Goal: Transaction & Acquisition: Book appointment/travel/reservation

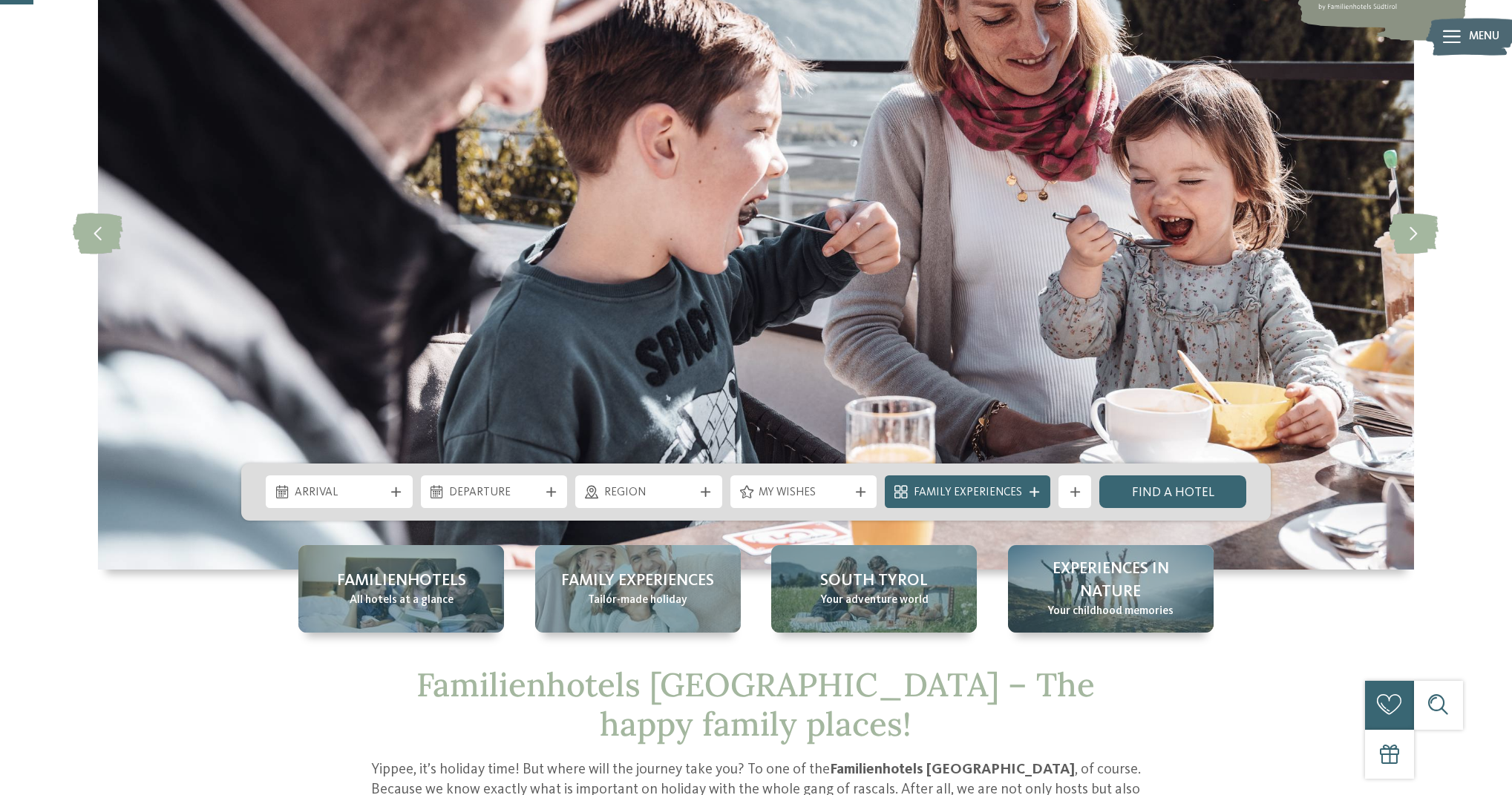
scroll to position [291, 0]
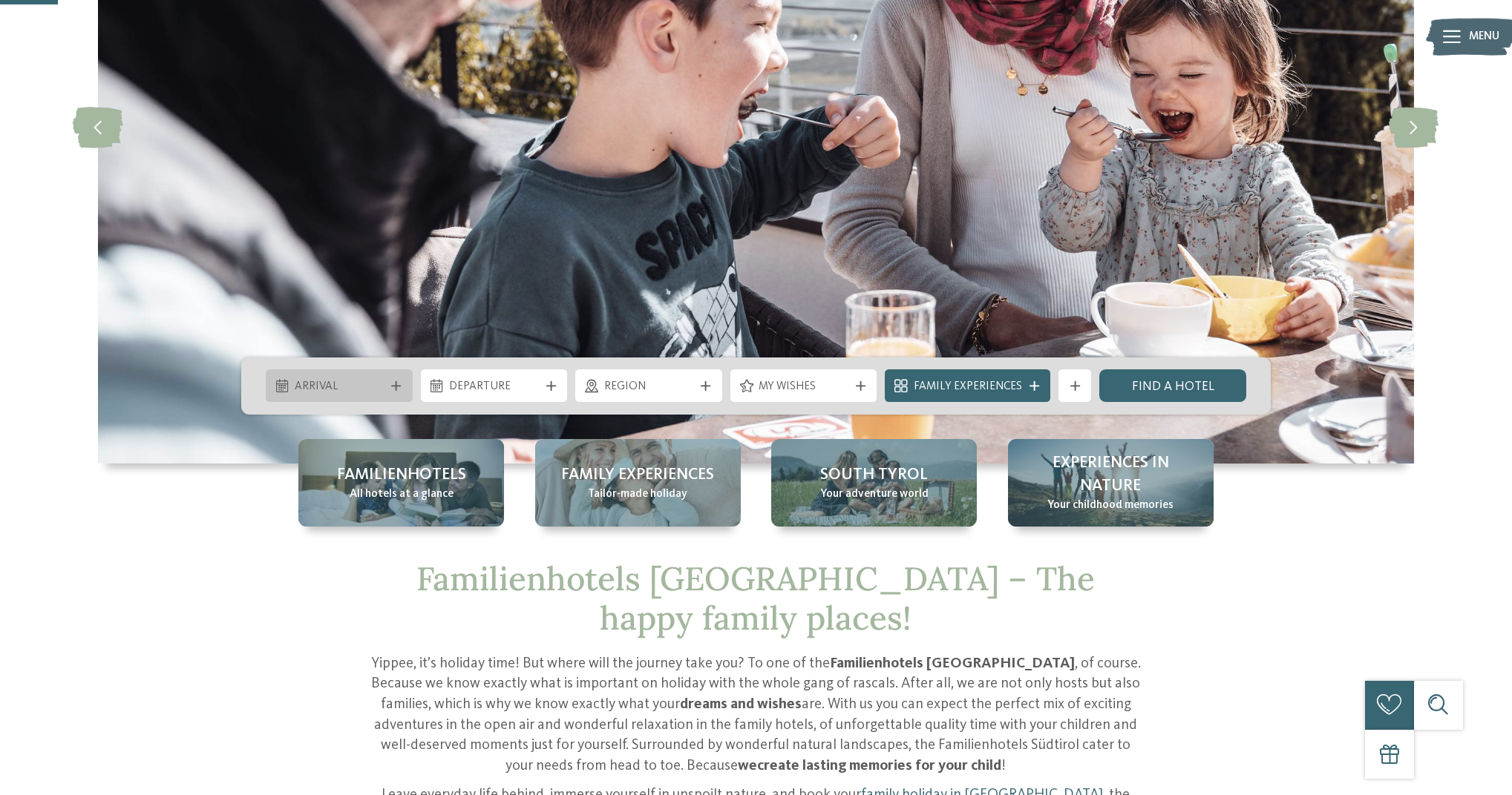
click at [343, 388] on span "Arrival" at bounding box center [340, 386] width 90 height 16
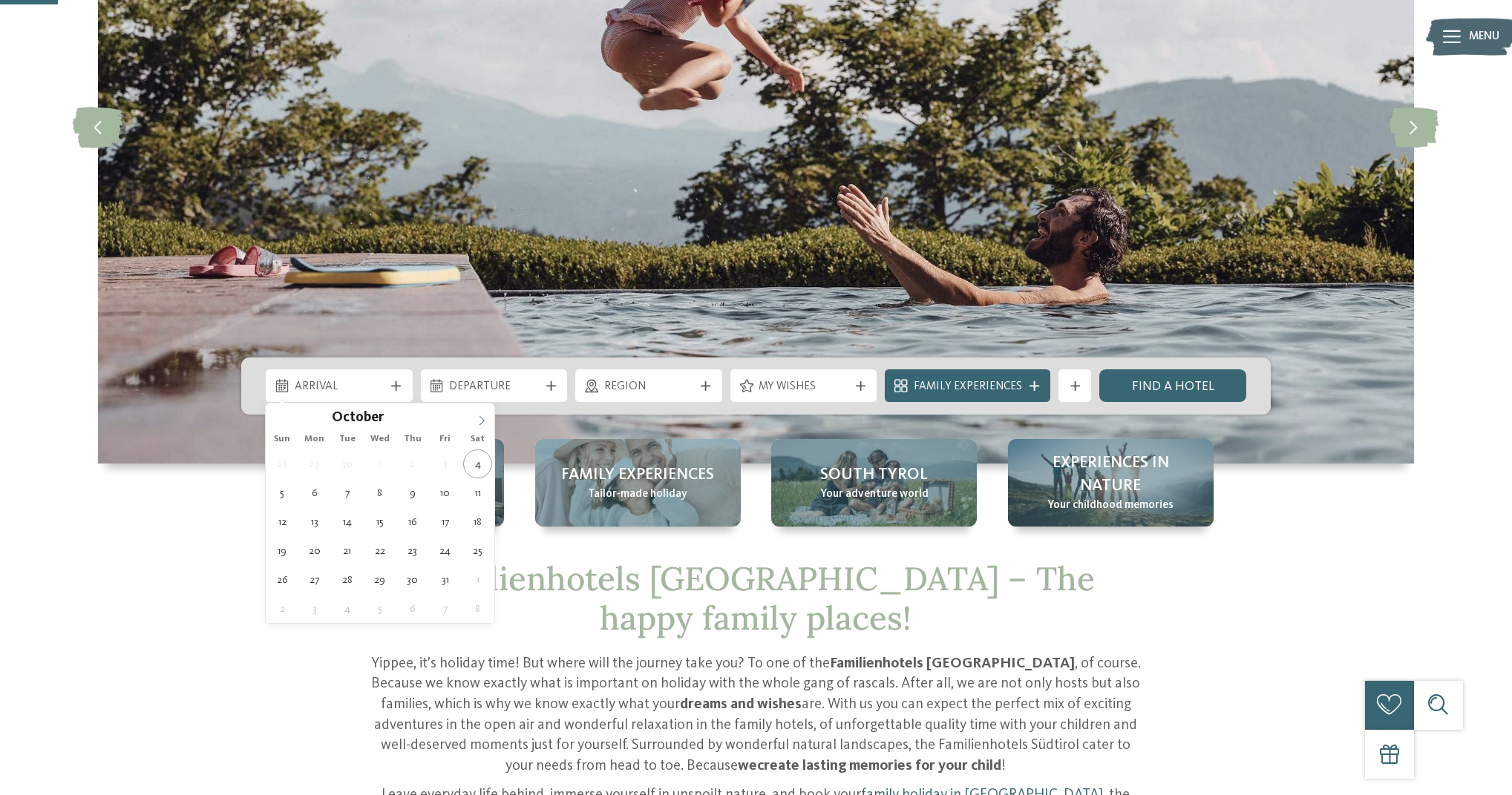
click at [487, 418] on span at bounding box center [482, 416] width 25 height 25
click at [483, 421] on icon at bounding box center [482, 420] width 11 height 11
type input "****"
drag, startPoint x: 484, startPoint y: 420, endPoint x: 474, endPoint y: 449, distance: 30.7
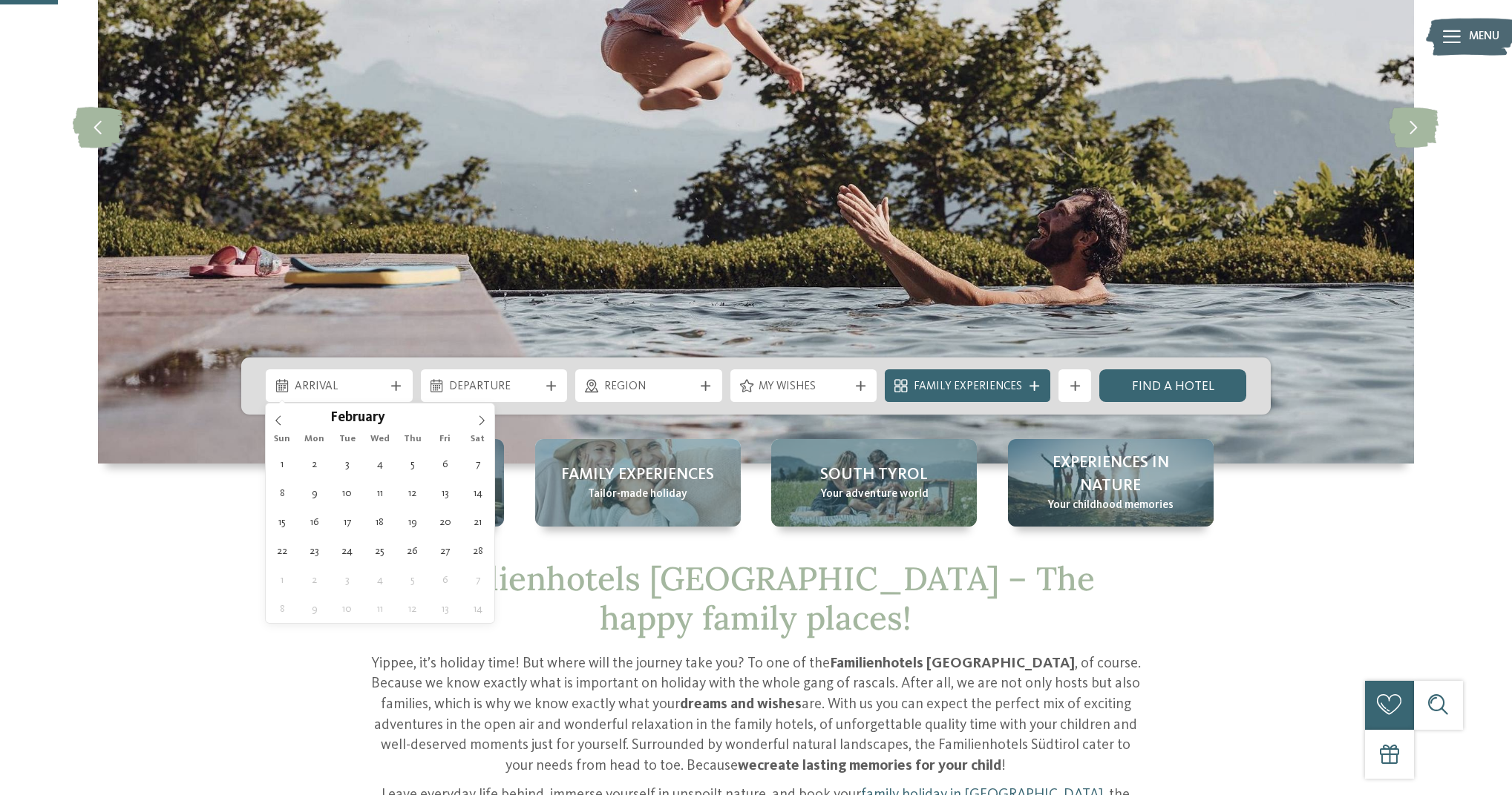
click at [484, 420] on icon at bounding box center [482, 421] width 5 height 10
type div "[DATE]"
type input "****"
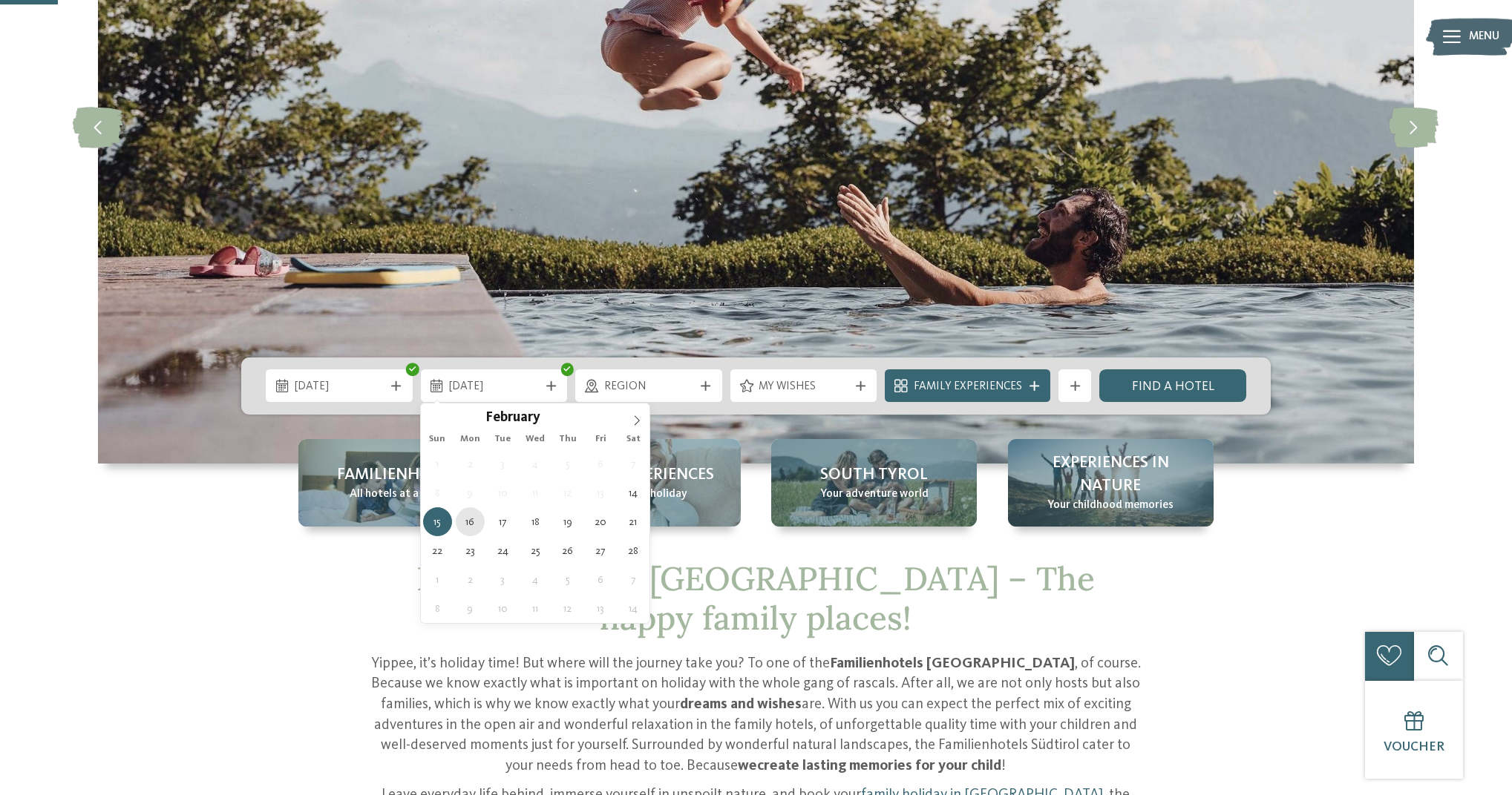
drag, startPoint x: 477, startPoint y: 496, endPoint x: 478, endPoint y: 513, distance: 17.0
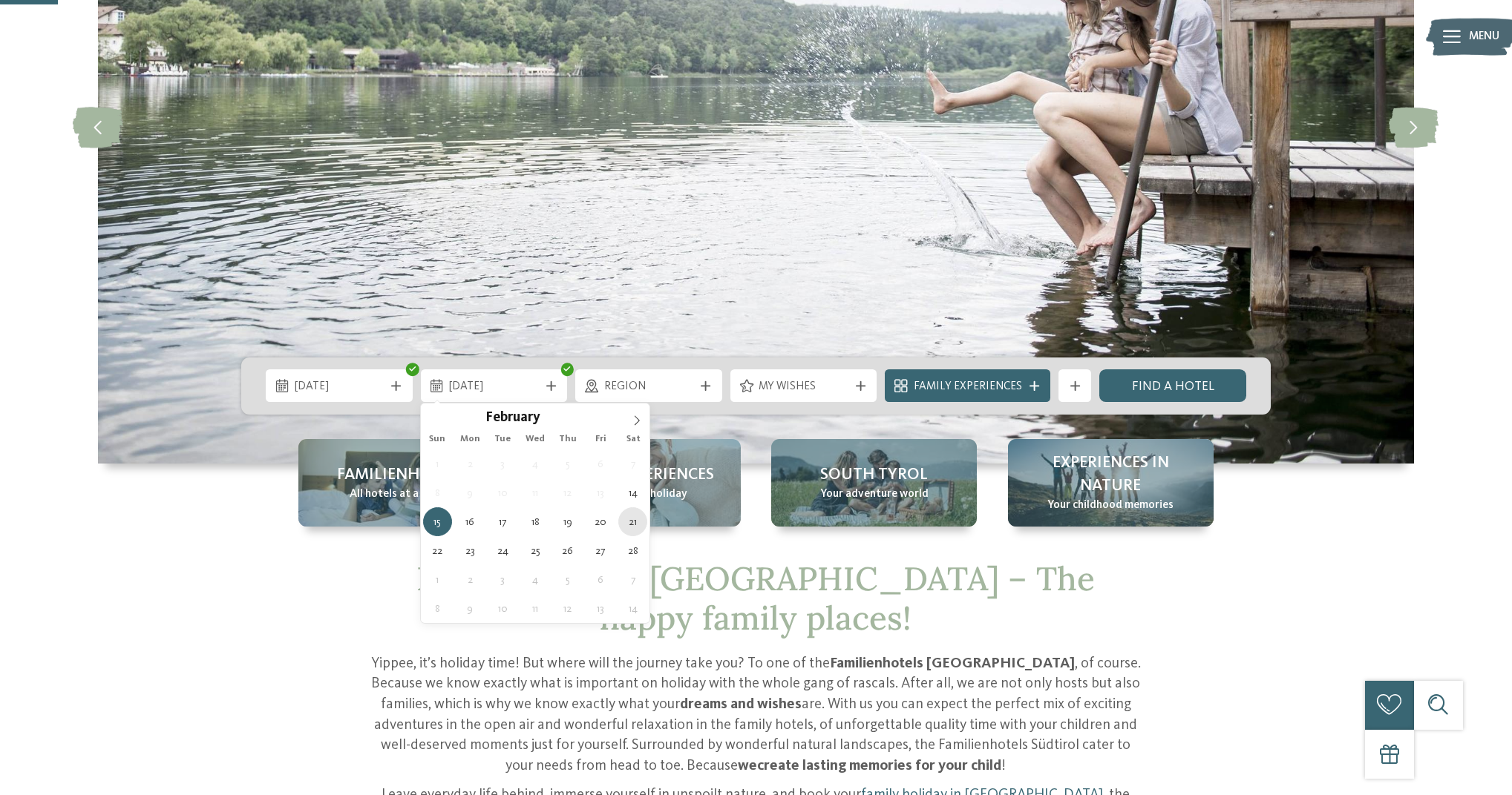
type div "[DATE]"
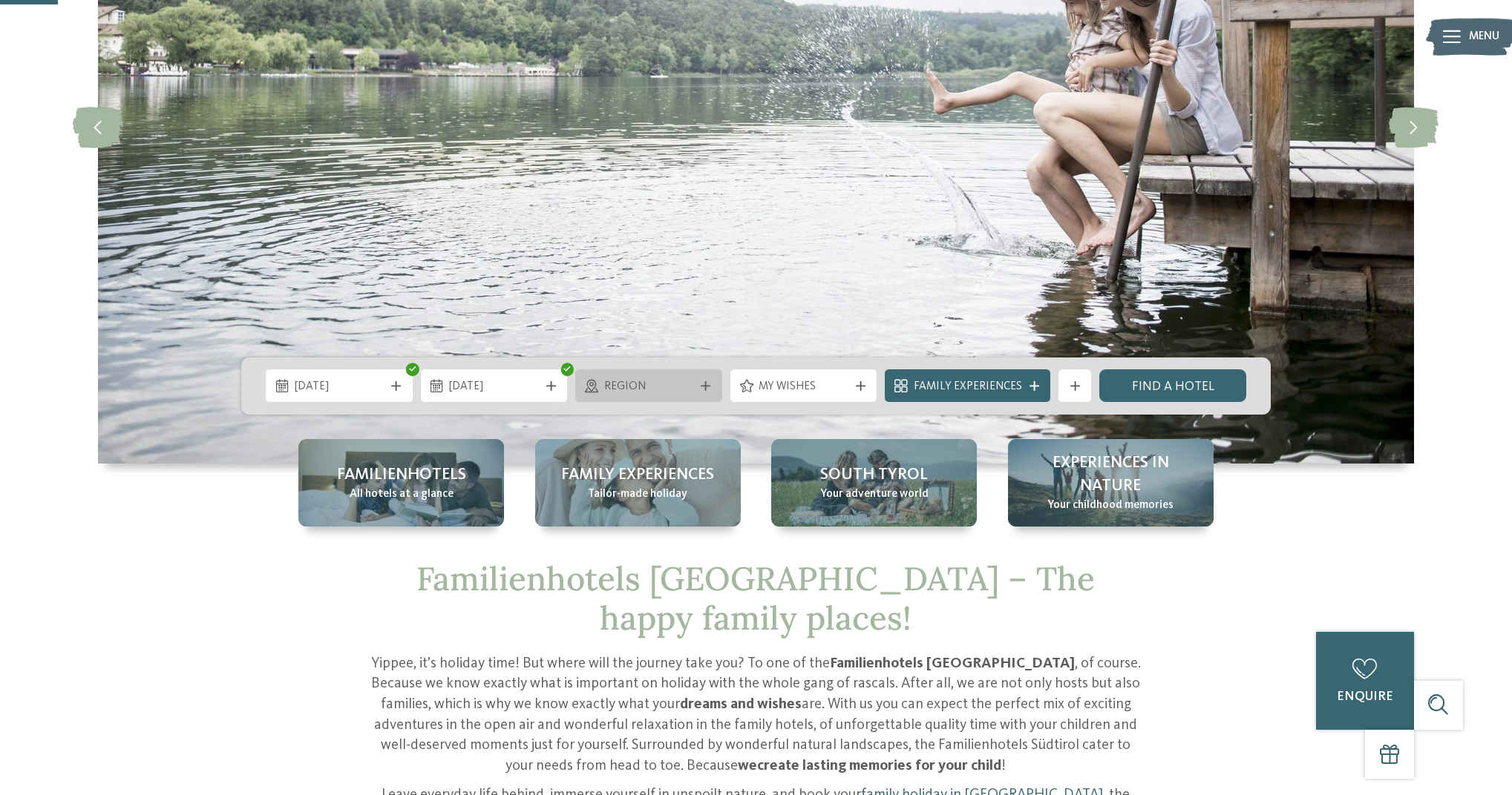
click at [664, 393] on span "Region" at bounding box center [650, 386] width 90 height 16
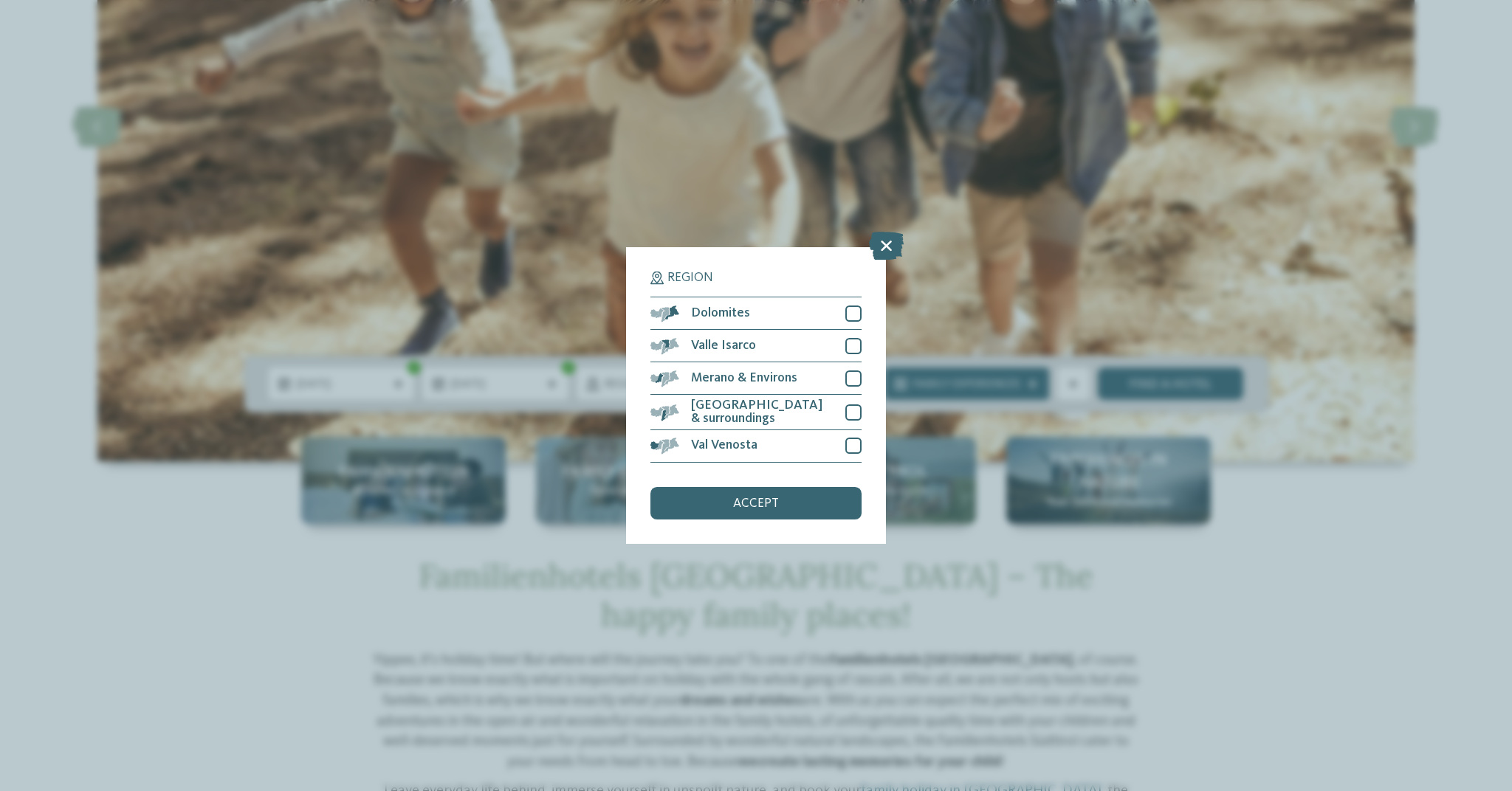
click at [881, 233] on icon at bounding box center [886, 246] width 34 height 28
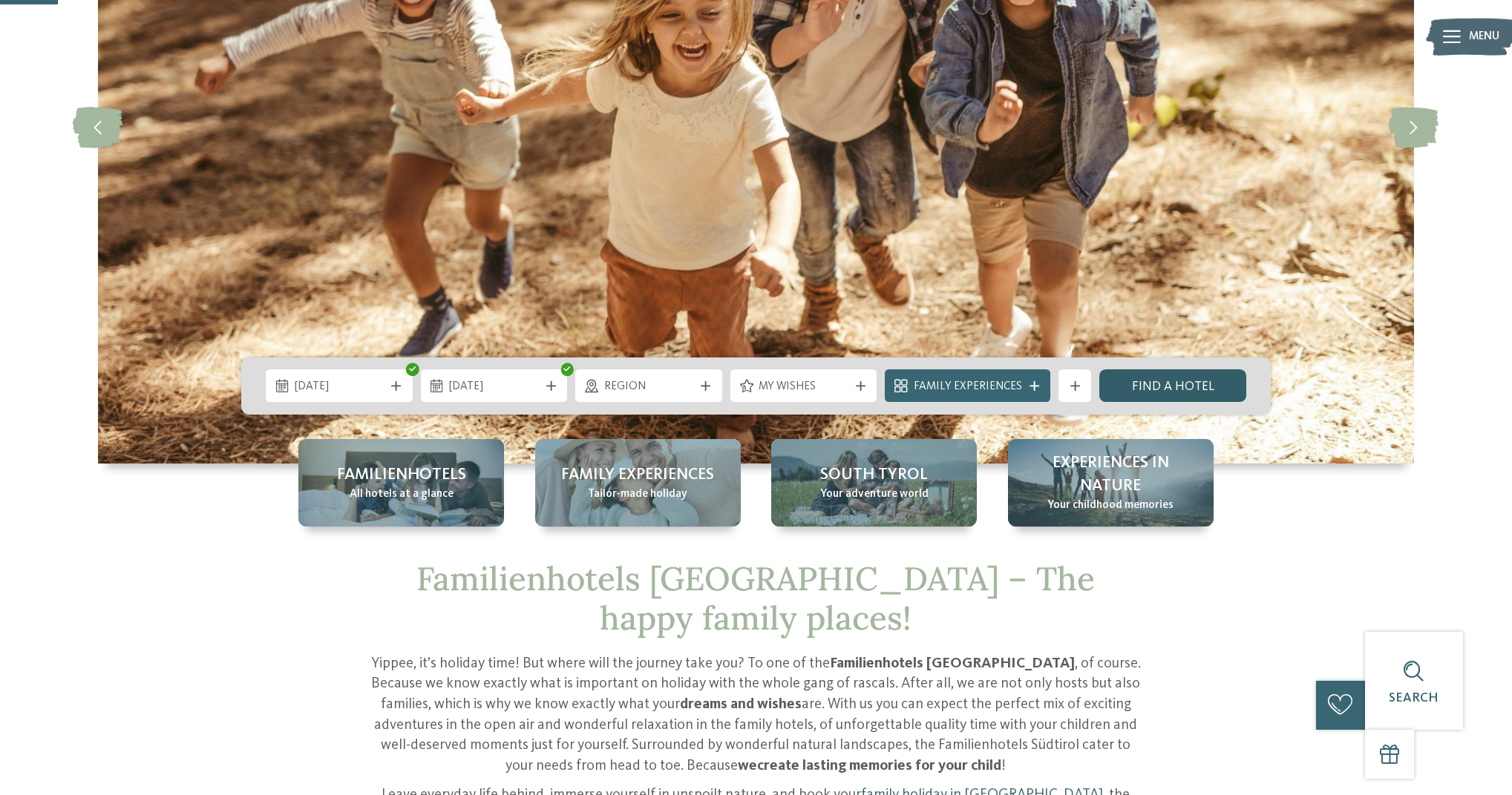
scroll to position [300, 0]
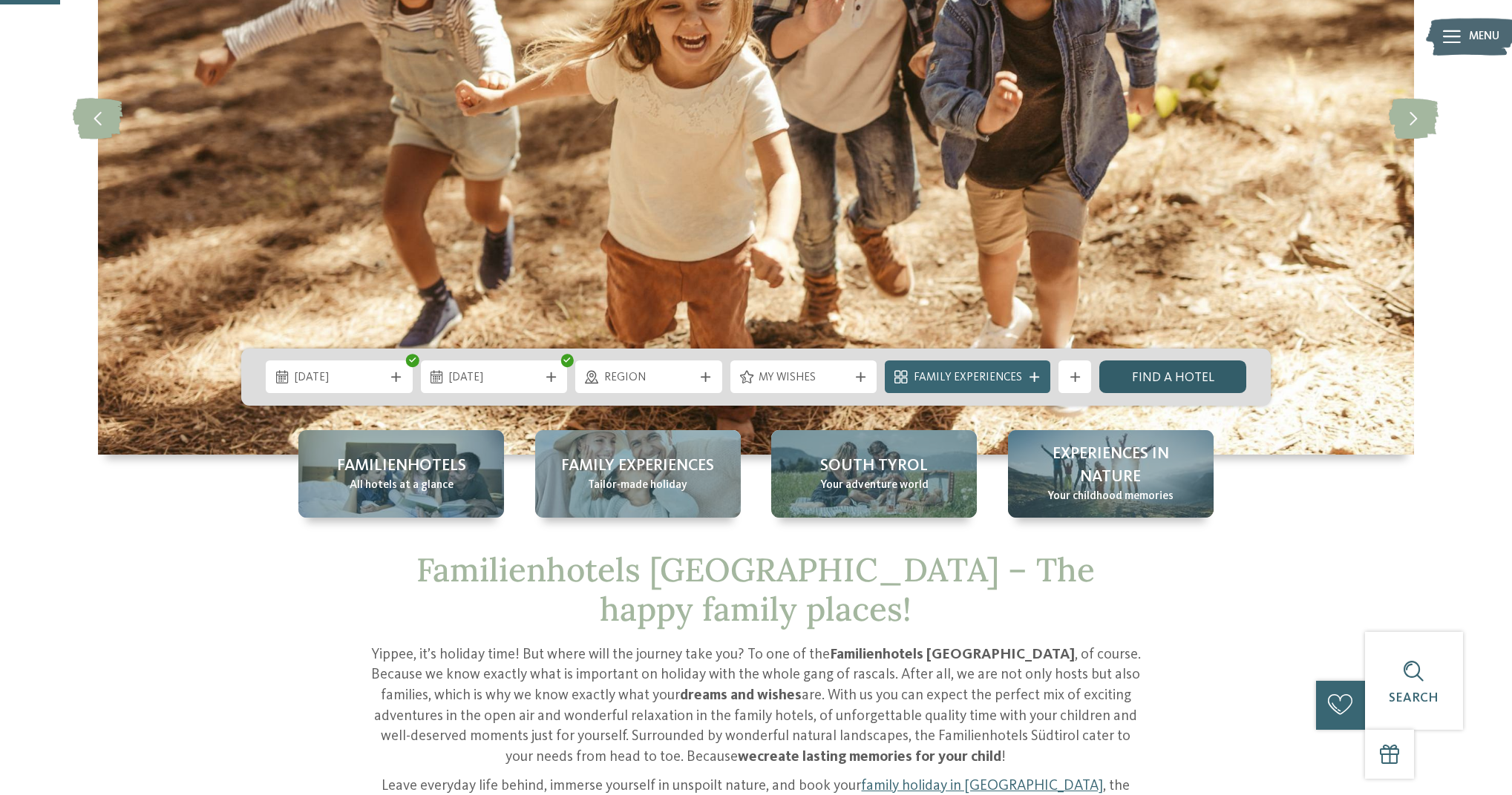
click at [1169, 378] on link "Find a hotel" at bounding box center [1172, 377] width 147 height 33
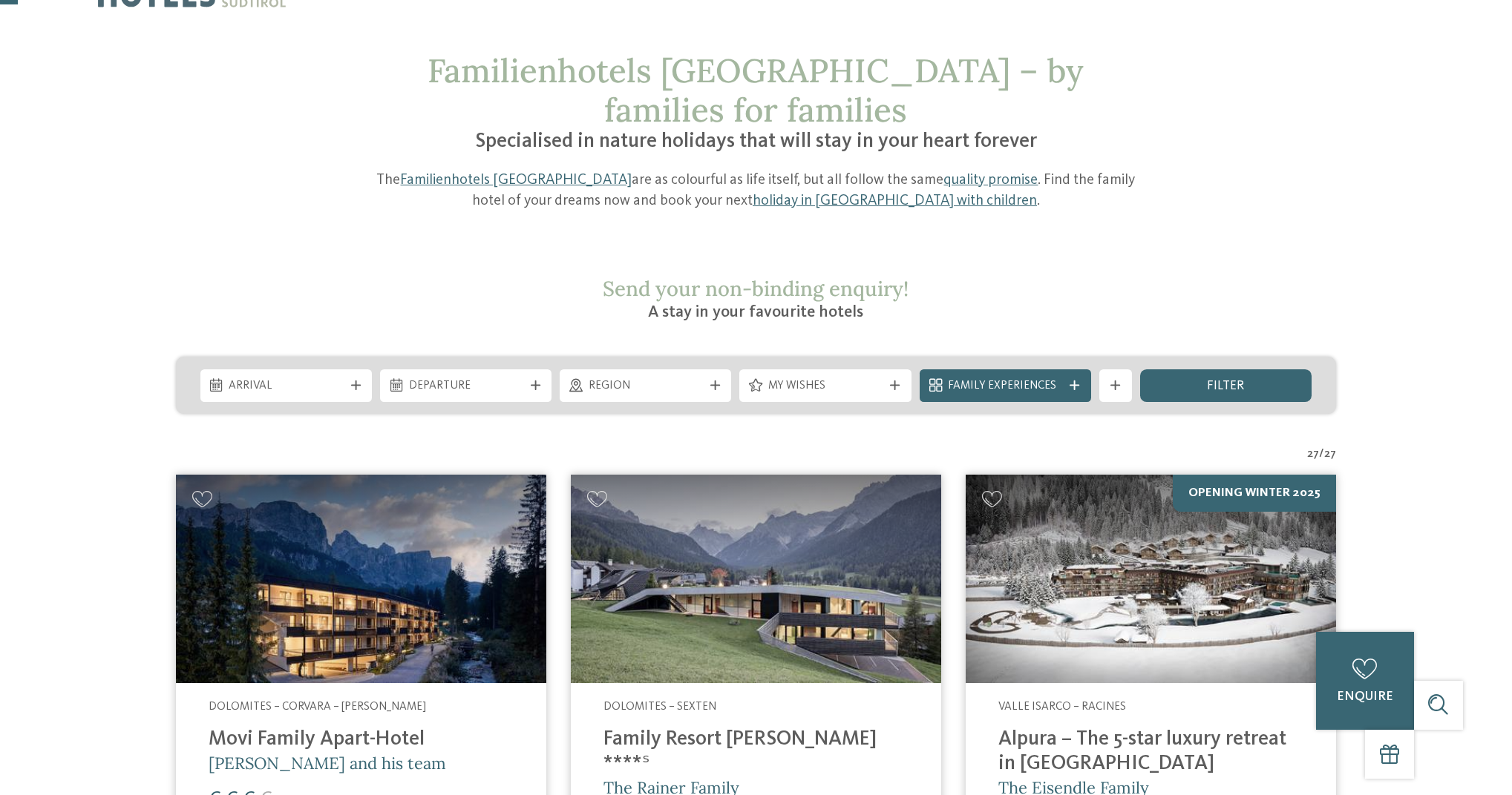
scroll to position [64, 0]
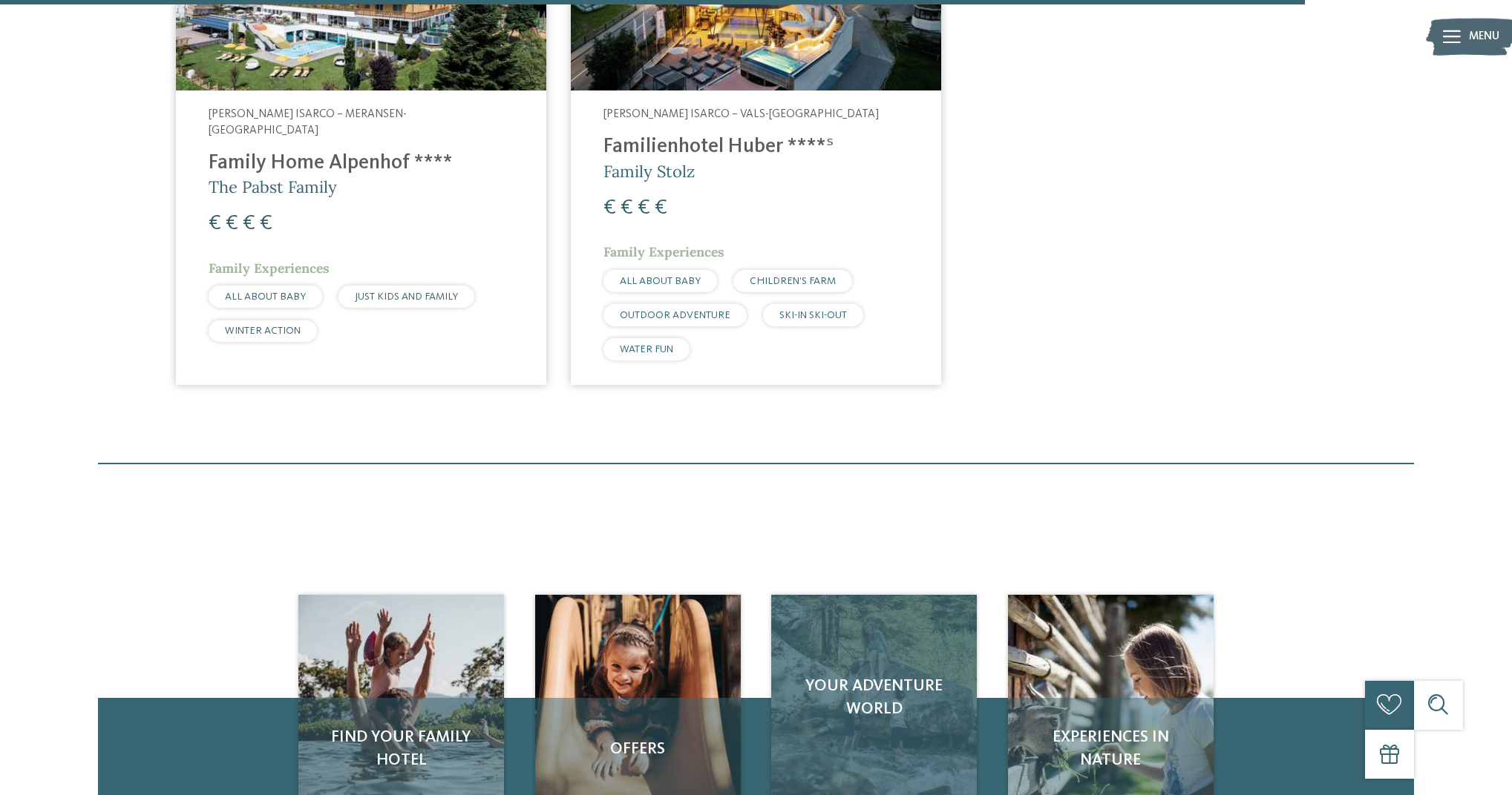
scroll to position [2949, 0]
